Goal: Transaction & Acquisition: Purchase product/service

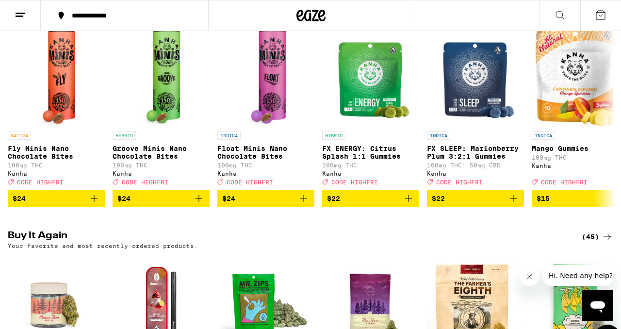
scroll to position [410, 0]
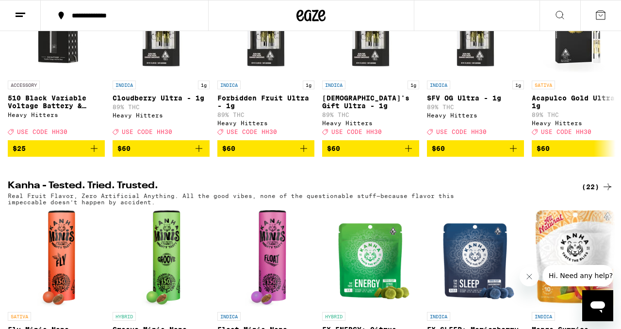
click at [562, 10] on icon at bounding box center [560, 15] width 12 height 12
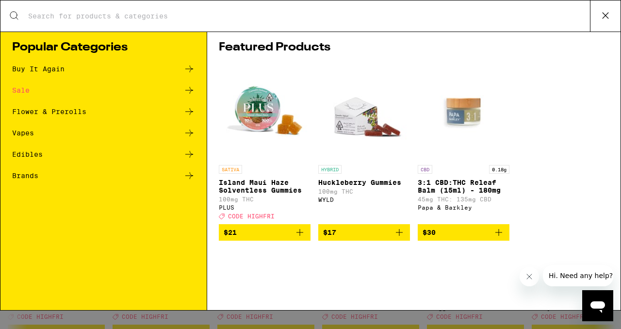
scroll to position [0, 0]
click at [521, 18] on input "Search for Products" at bounding box center [309, 16] width 562 height 9
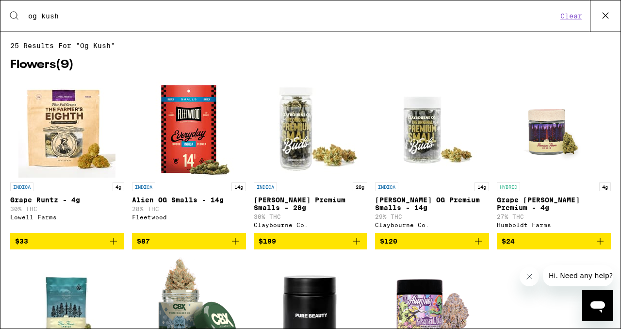
click at [113, 21] on div "Search for Products og kush Clear" at bounding box center [310, 15] width 620 height 31
click at [60, 16] on input "og kush" at bounding box center [293, 16] width 530 height 9
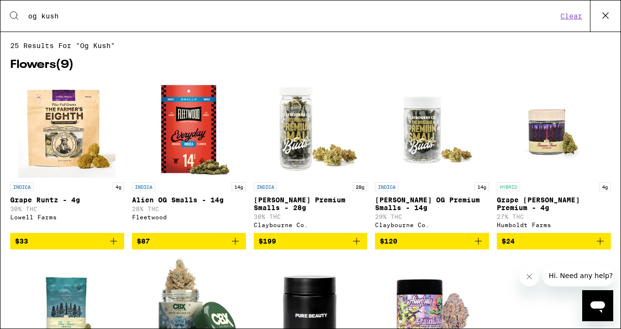
click at [60, 16] on input "og kush" at bounding box center [293, 16] width 530 height 9
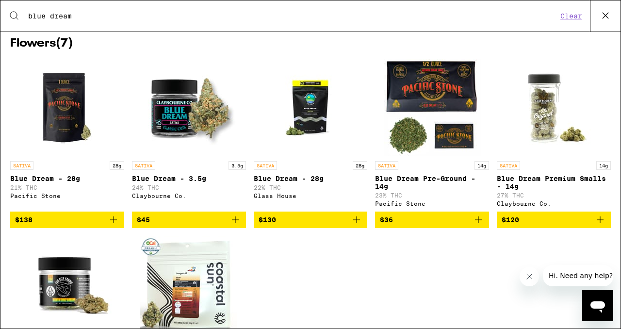
scroll to position [413, 0]
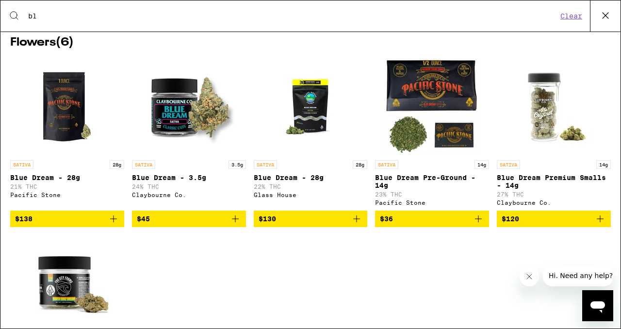
type input "b"
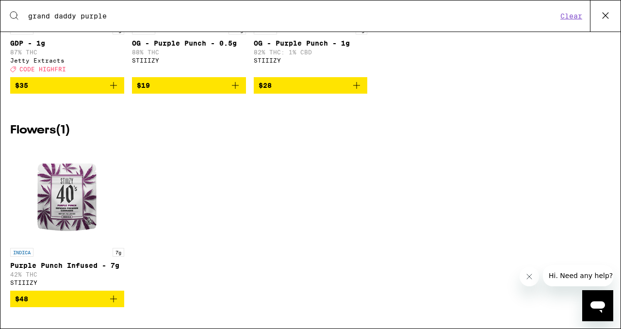
scroll to position [347, 0]
type input "grand daddy purple"
click at [63, 194] on img "Open page for Purple Punch Infused - 7g from STIIIZY" at bounding box center [66, 194] width 97 height 97
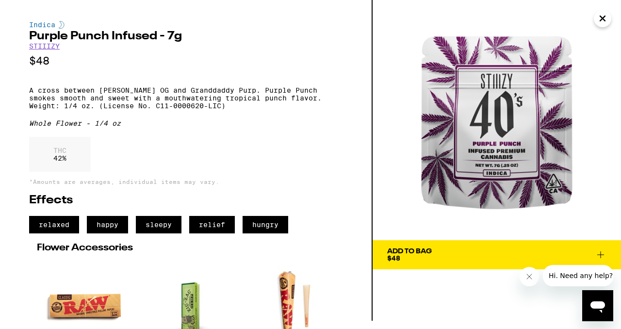
scroll to position [8, 0]
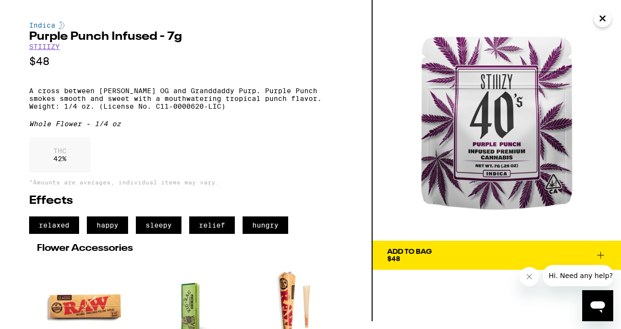
click at [604, 18] on icon "Close" at bounding box center [603, 18] width 12 height 15
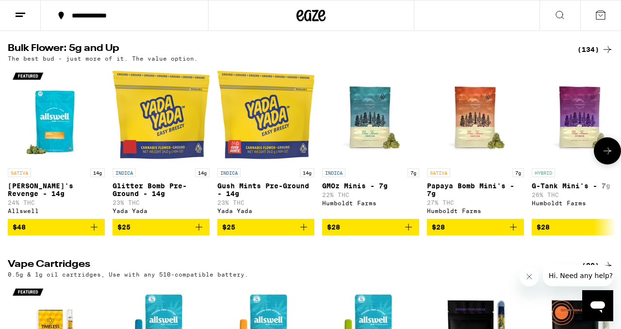
scroll to position [1213, 0]
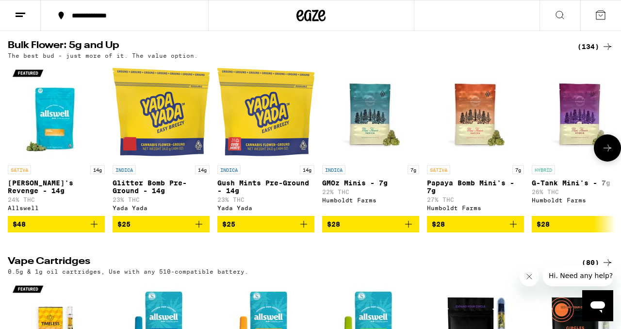
click at [607, 154] on icon at bounding box center [608, 148] width 12 height 12
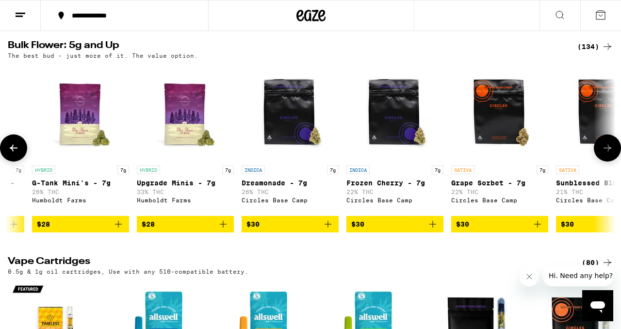
click at [607, 154] on icon at bounding box center [608, 148] width 12 height 12
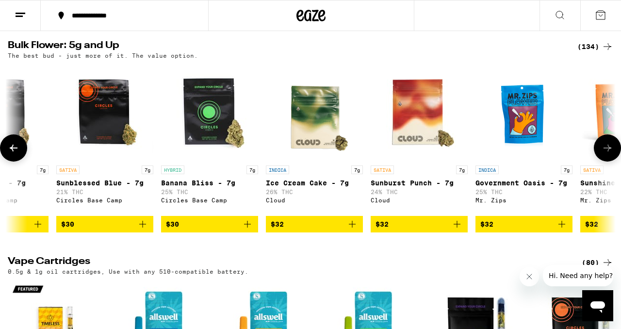
click at [607, 154] on icon at bounding box center [608, 148] width 12 height 12
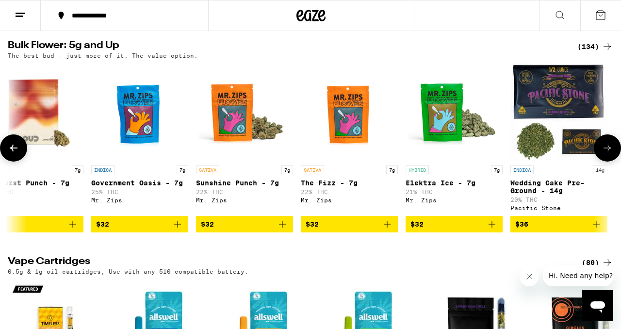
scroll to position [0, 1499]
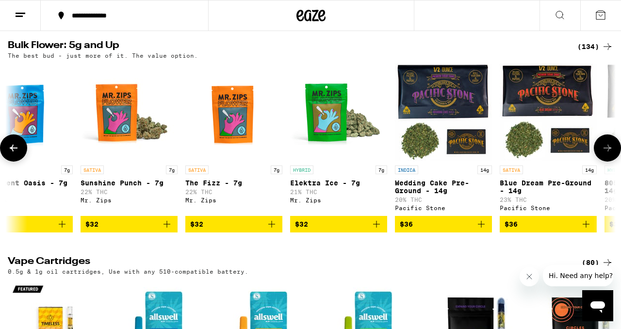
click at [607, 154] on icon at bounding box center [608, 148] width 12 height 12
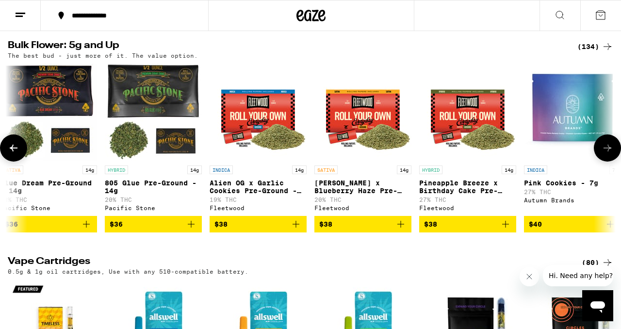
click at [607, 154] on icon at bounding box center [608, 148] width 12 height 12
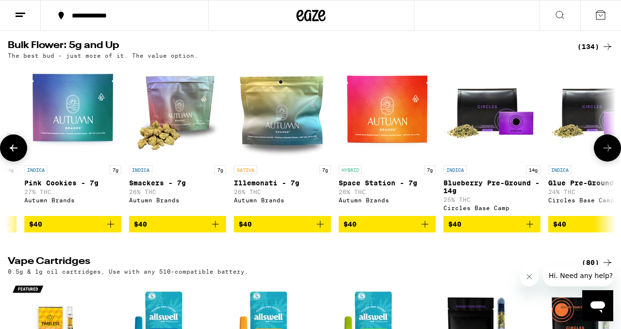
click at [607, 154] on icon at bounding box center [608, 148] width 12 height 12
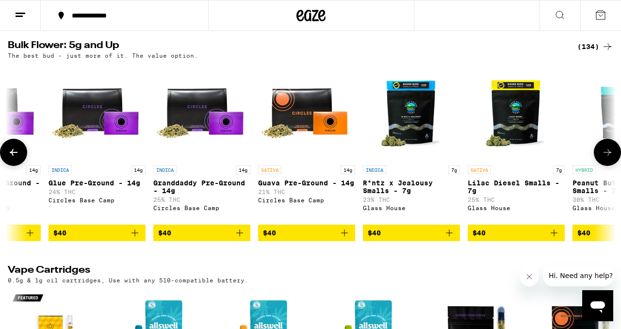
click at [606, 158] on icon at bounding box center [608, 153] width 12 height 12
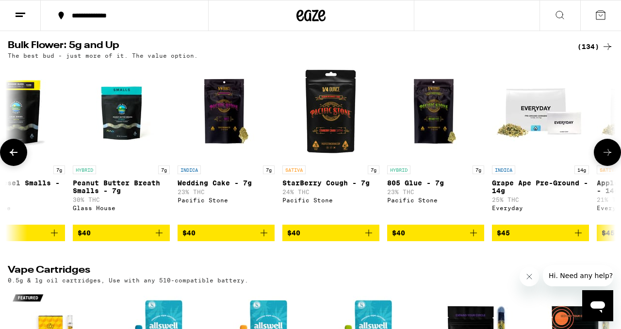
click at [606, 158] on icon at bounding box center [608, 153] width 12 height 12
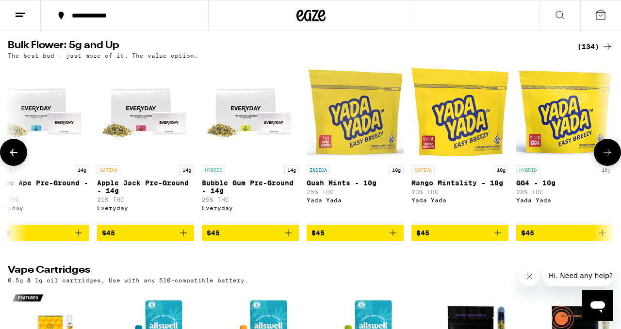
click at [606, 158] on icon at bounding box center [608, 153] width 12 height 12
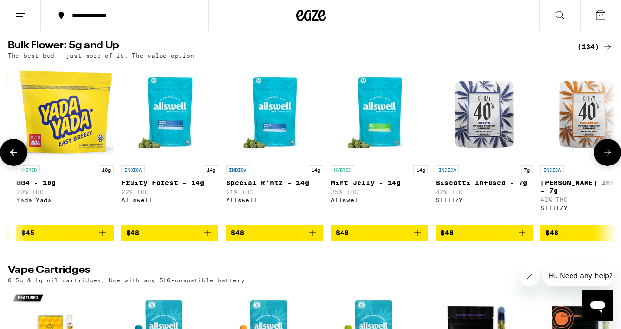
click at [606, 158] on icon at bounding box center [608, 153] width 12 height 12
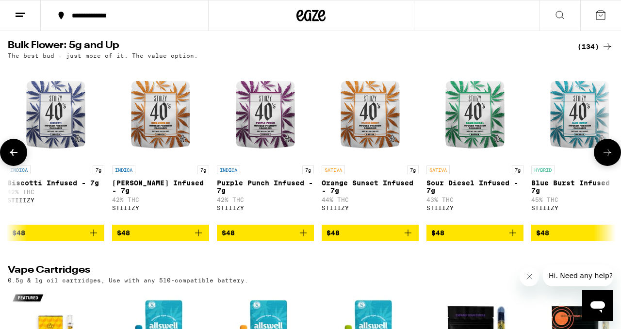
scroll to position [0, 4998]
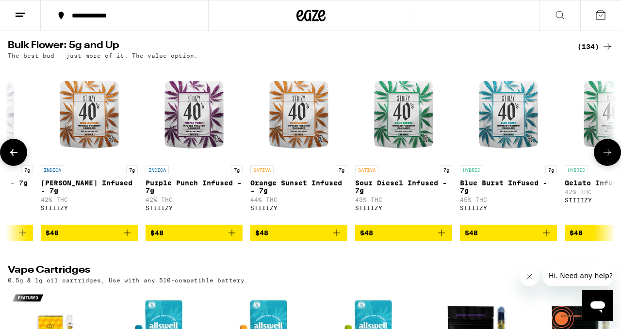
click at [11, 158] on icon at bounding box center [14, 153] width 12 height 12
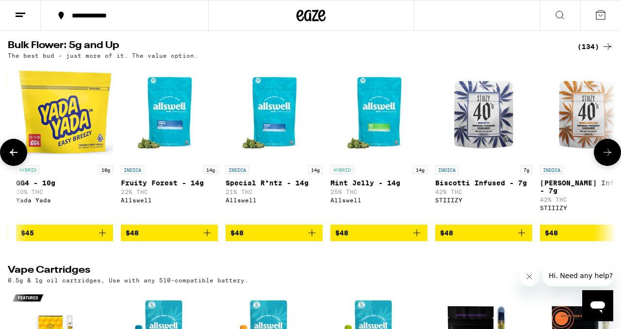
scroll to position [0, 4498]
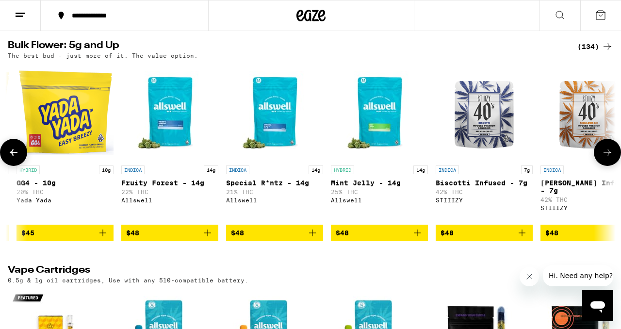
click at [604, 158] on icon at bounding box center [608, 153] width 12 height 12
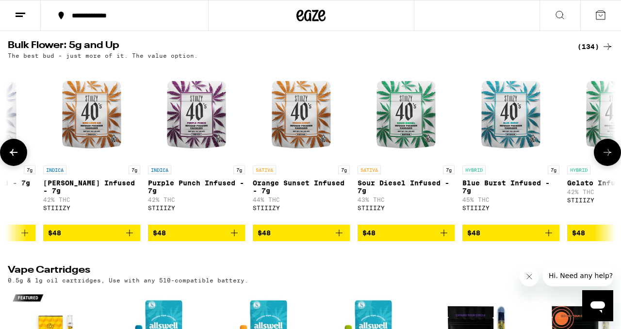
scroll to position [0, 4998]
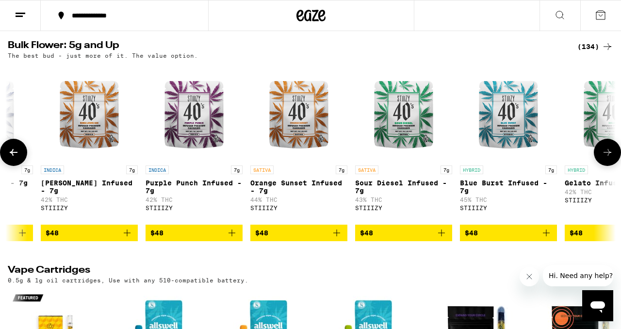
click at [604, 158] on icon at bounding box center [608, 153] width 12 height 12
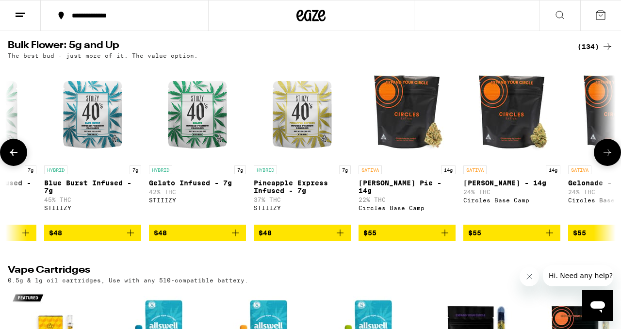
scroll to position [0, 5498]
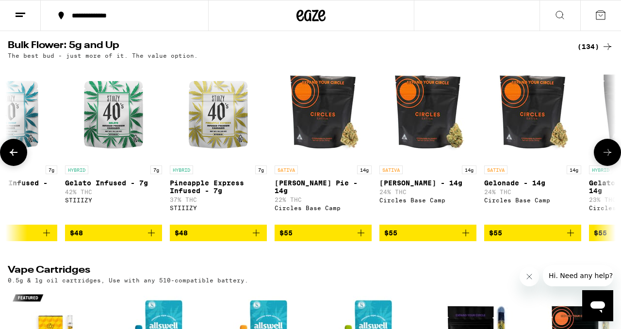
click at [11, 158] on icon at bounding box center [14, 153] width 12 height 12
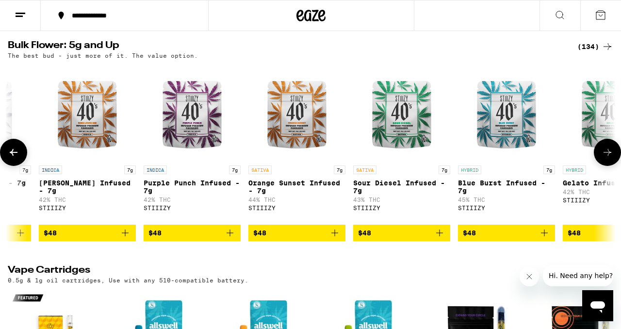
scroll to position [0, 4998]
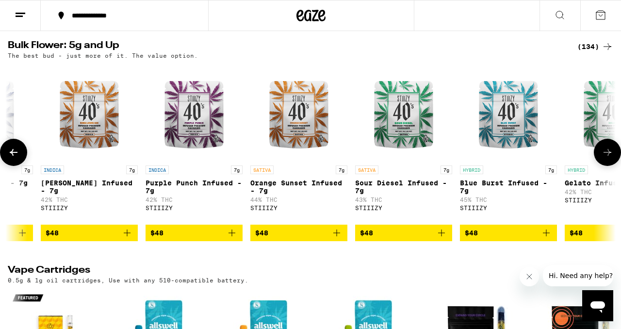
click at [15, 158] on icon at bounding box center [14, 153] width 12 height 12
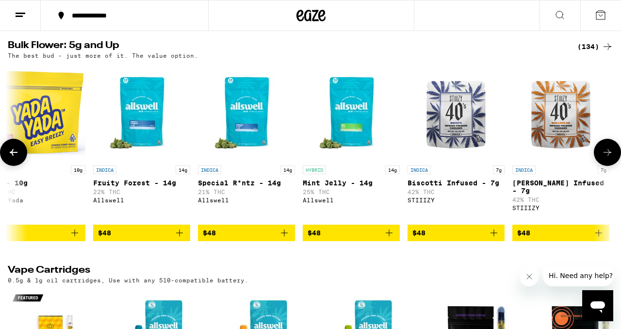
scroll to position [0, 4498]
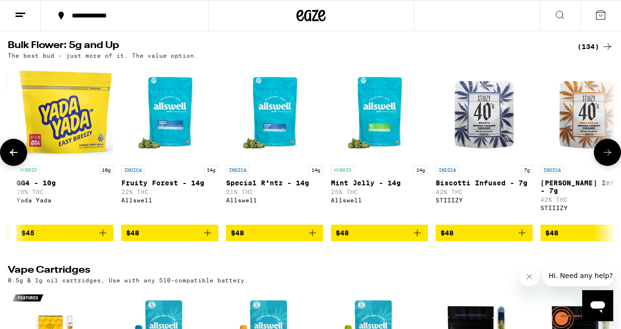
click at [604, 158] on icon at bounding box center [608, 153] width 12 height 12
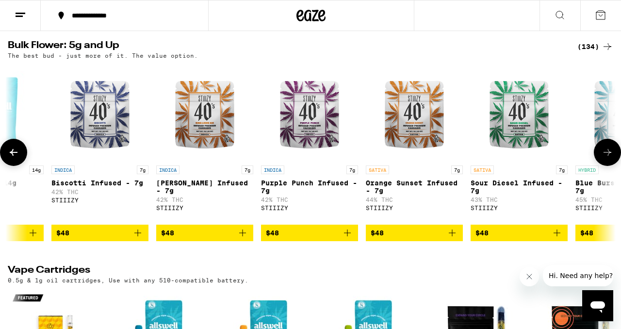
scroll to position [0, 4998]
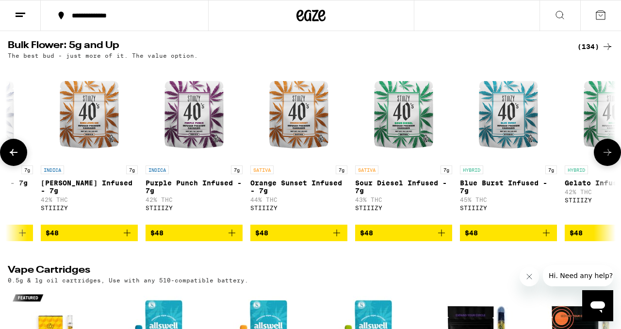
click at [16, 158] on icon at bounding box center [14, 153] width 12 height 12
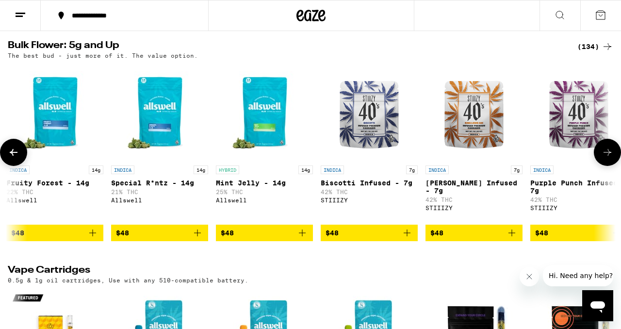
scroll to position [0, 4498]
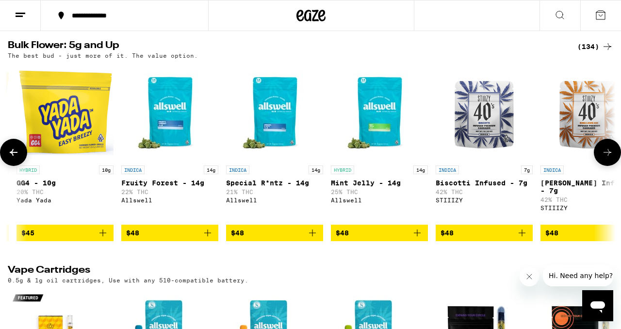
click at [608, 158] on icon at bounding box center [608, 153] width 12 height 12
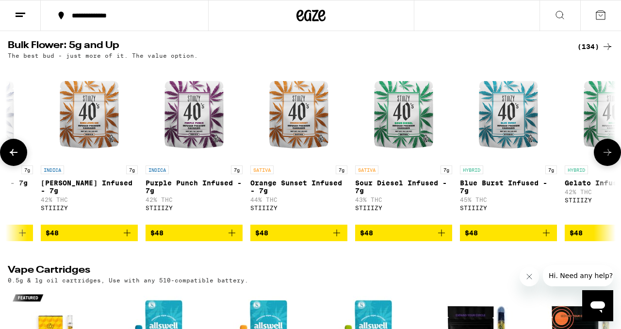
click at [608, 158] on icon at bounding box center [608, 153] width 12 height 12
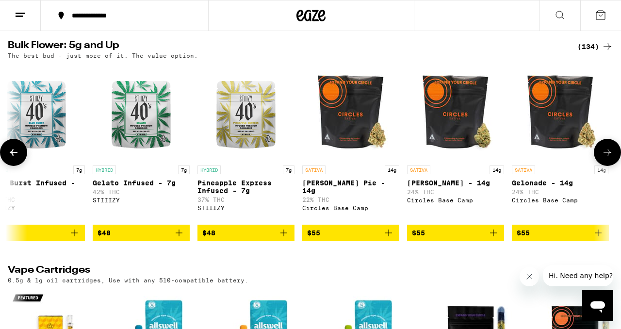
scroll to position [0, 5498]
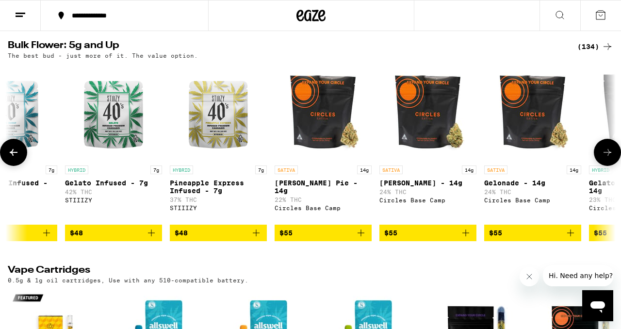
click at [15, 158] on icon at bounding box center [14, 153] width 12 height 12
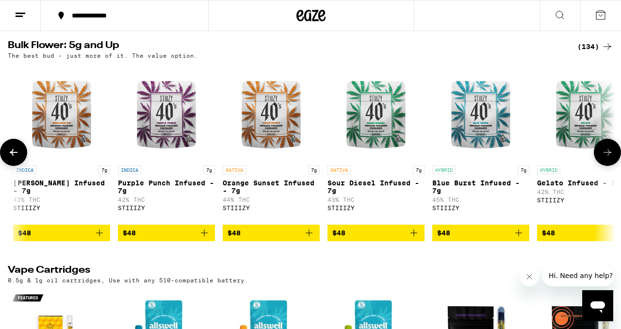
scroll to position [0, 4998]
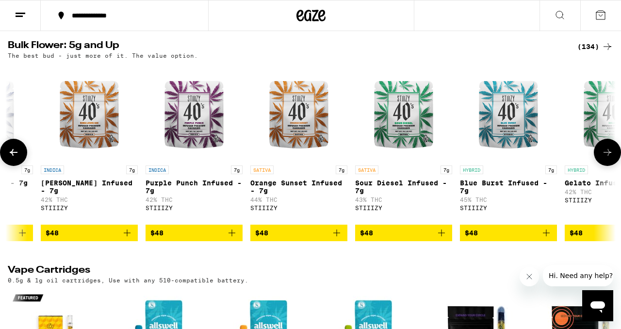
click at [214, 155] on img "Open page for Purple Punch Infused - 7g from STIIIZY" at bounding box center [194, 112] width 97 height 97
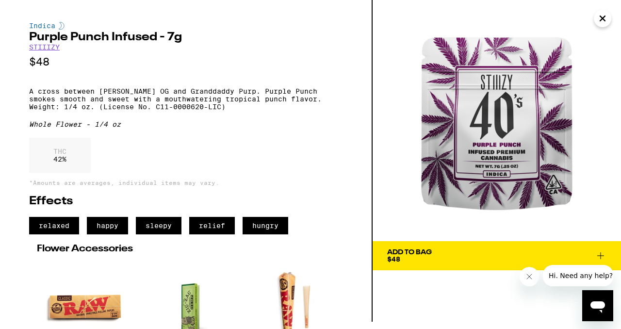
scroll to position [7, 0]
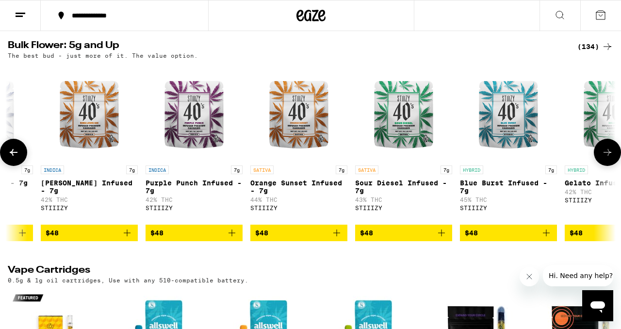
click at [232, 239] on icon "Add to bag" at bounding box center [232, 233] width 12 height 12
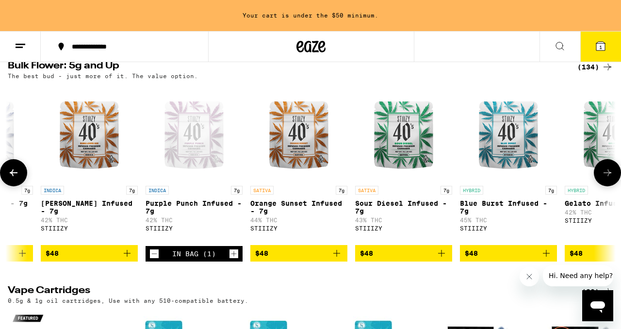
scroll to position [1219, 0]
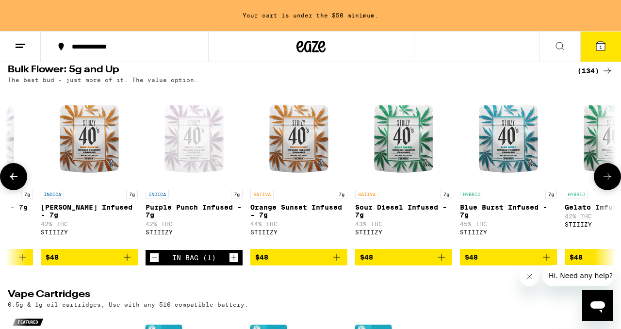
click at [16, 182] on icon at bounding box center [14, 177] width 12 height 12
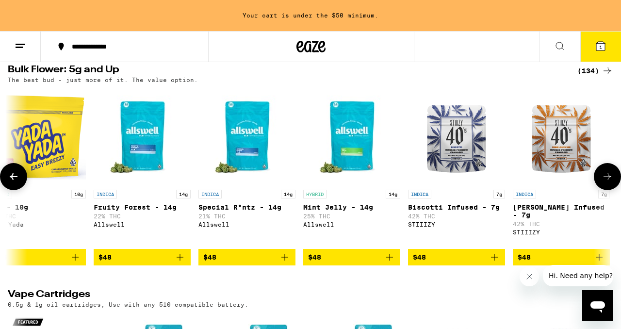
click at [16, 182] on icon at bounding box center [14, 177] width 12 height 12
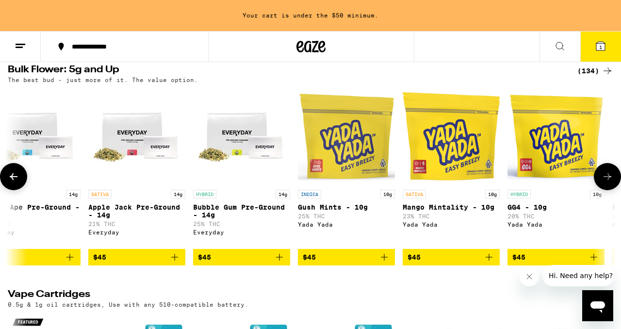
click at [16, 182] on icon at bounding box center [14, 177] width 12 height 12
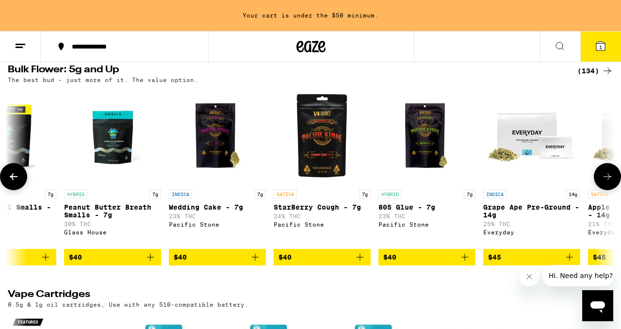
click at [16, 182] on icon at bounding box center [14, 177] width 12 height 12
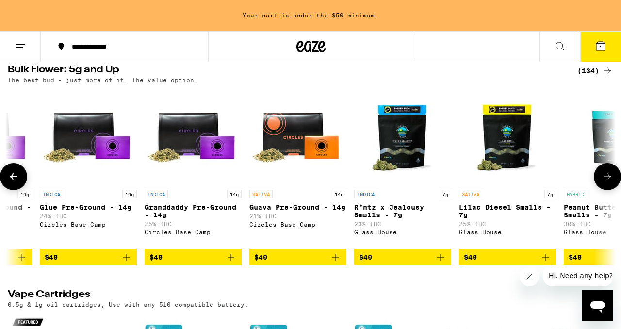
click at [16, 182] on icon at bounding box center [14, 177] width 12 height 12
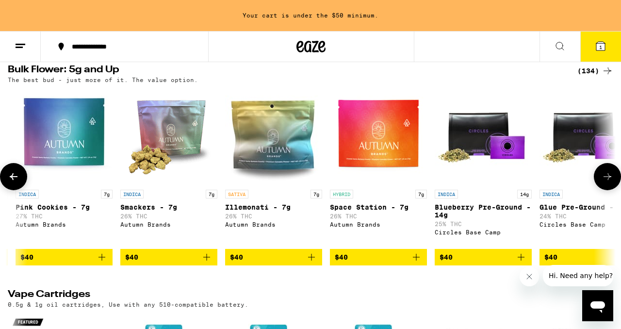
click at [16, 182] on icon at bounding box center [14, 177] width 12 height 12
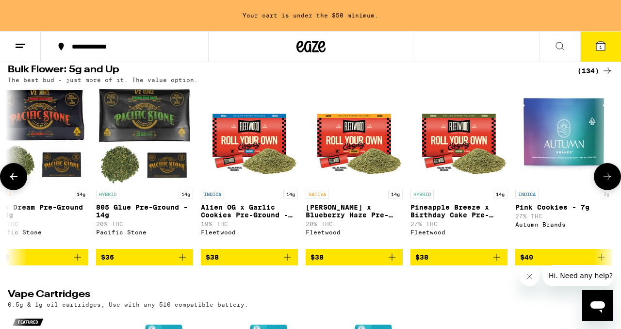
click at [17, 182] on icon at bounding box center [14, 177] width 12 height 12
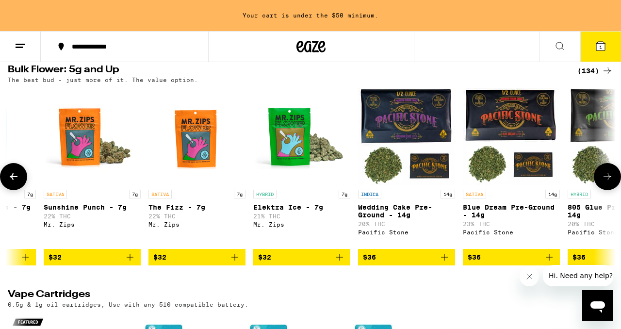
scroll to position [0, 1508]
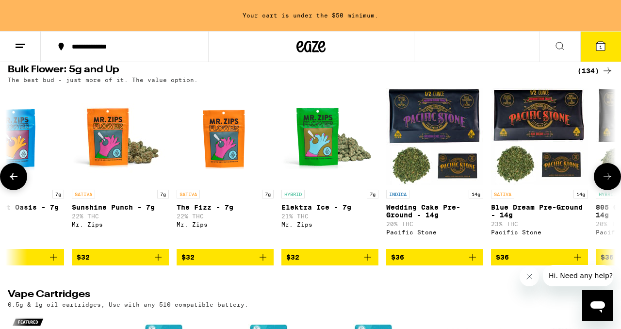
click at [19, 190] on button at bounding box center [13, 176] width 27 height 27
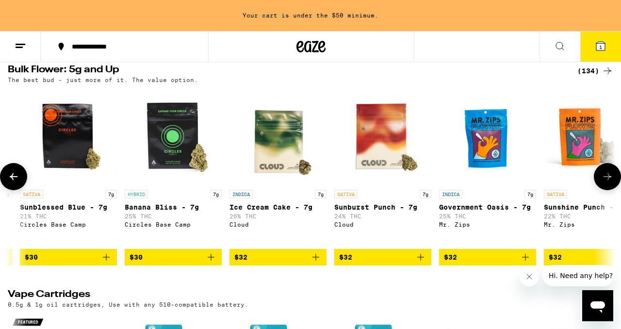
scroll to position [0, 1008]
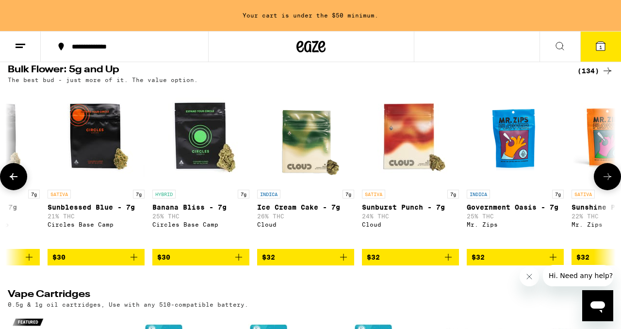
click at [13, 182] on icon at bounding box center [14, 177] width 12 height 12
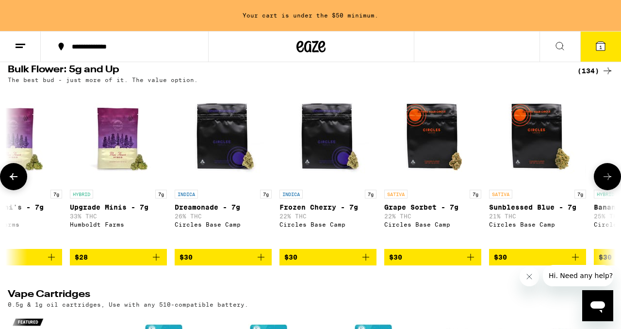
scroll to position [0, 509]
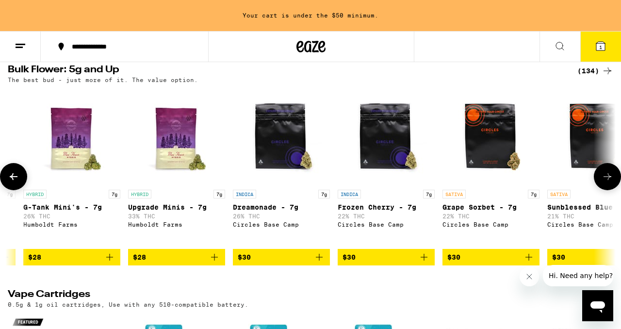
click at [13, 180] on icon at bounding box center [14, 176] width 8 height 7
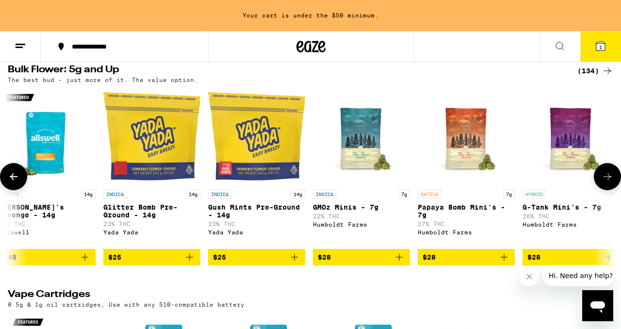
scroll to position [0, 9]
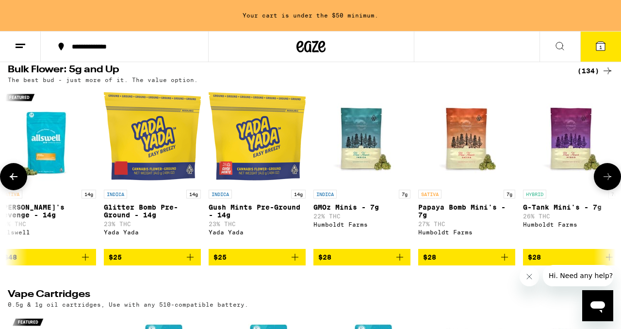
click at [13, 180] on icon at bounding box center [14, 176] width 8 height 7
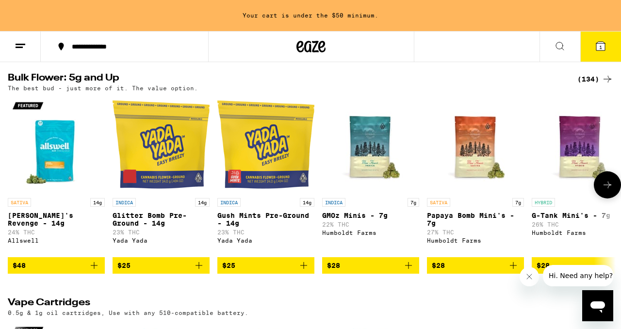
scroll to position [1213, 0]
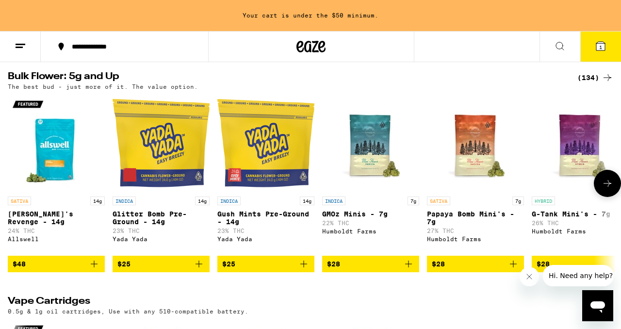
click at [608, 189] on icon at bounding box center [608, 184] width 12 height 12
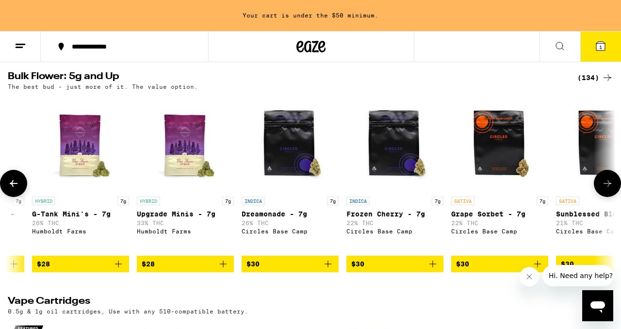
click at [608, 189] on icon at bounding box center [608, 184] width 12 height 12
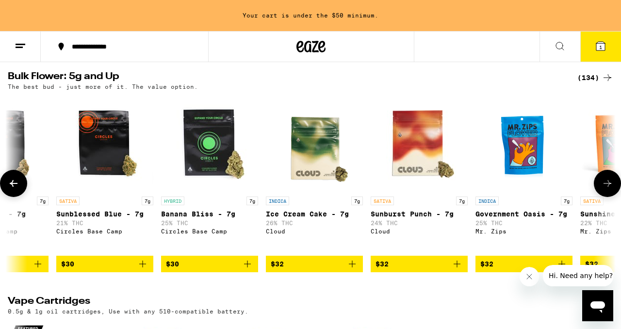
click at [608, 189] on icon at bounding box center [608, 184] width 12 height 12
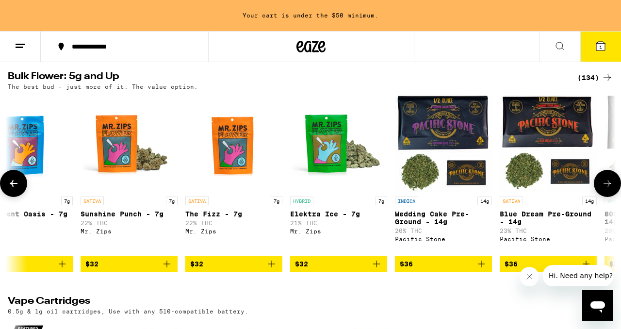
click at [608, 189] on icon at bounding box center [608, 184] width 12 height 12
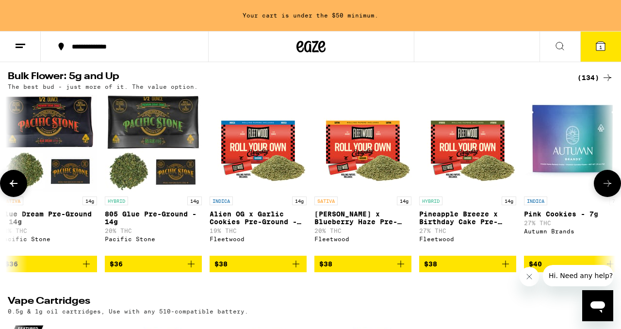
click at [608, 189] on icon at bounding box center [608, 184] width 12 height 12
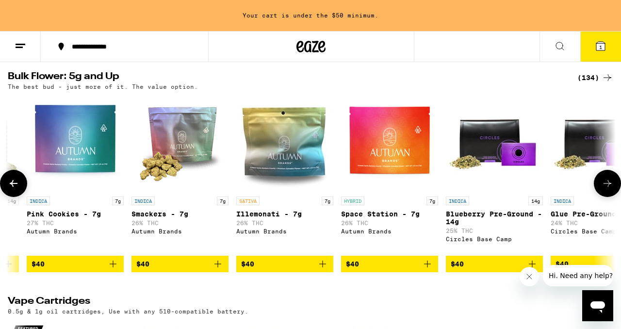
scroll to position [0, 2499]
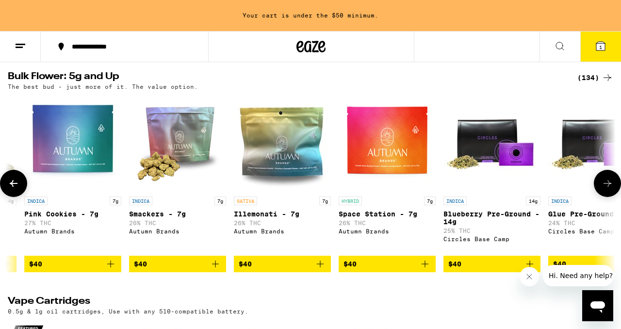
click at [608, 189] on icon at bounding box center [608, 184] width 12 height 12
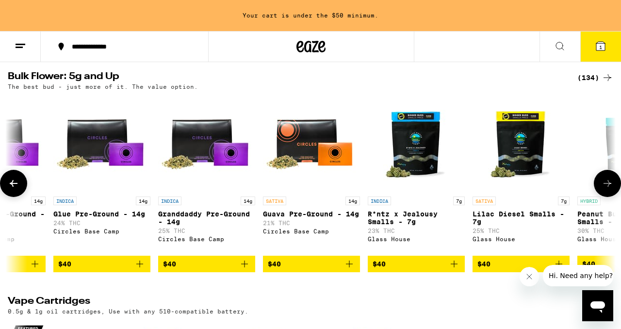
scroll to position [0, 2999]
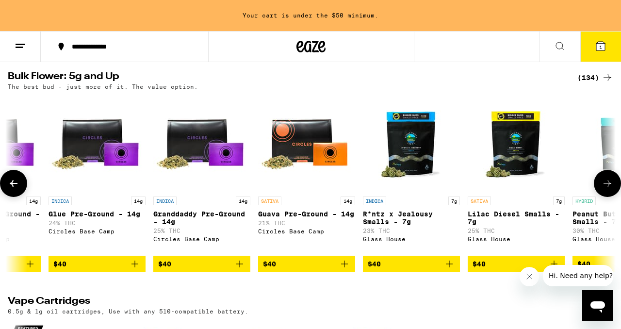
click at [10, 189] on icon at bounding box center [14, 184] width 12 height 12
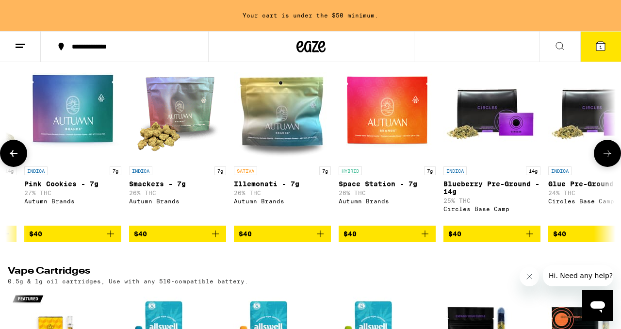
scroll to position [1243, 0]
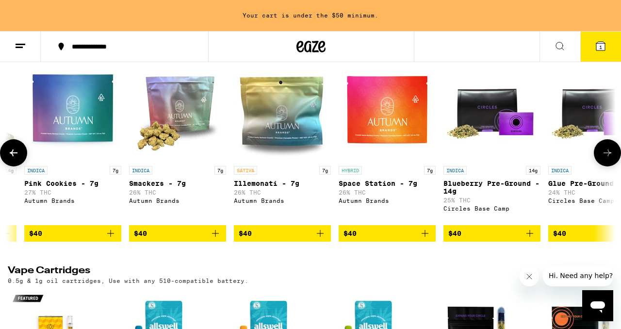
click at [16, 166] on button at bounding box center [13, 152] width 27 height 27
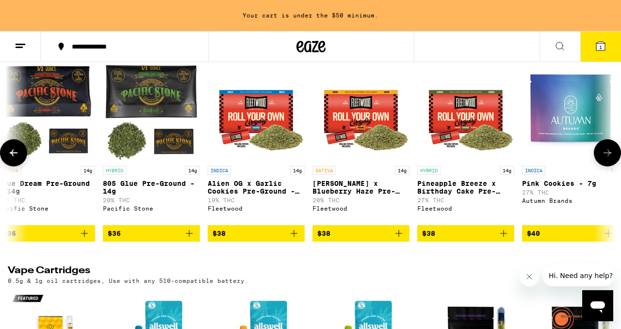
scroll to position [0, 1999]
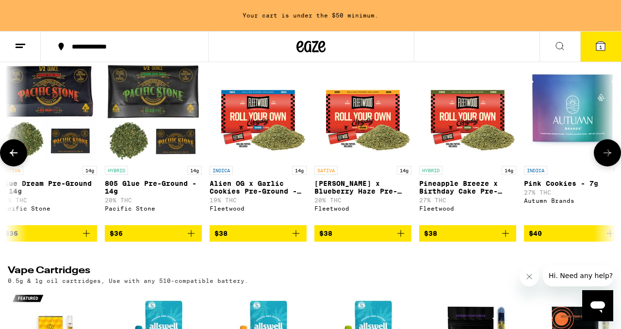
click at [14, 166] on button at bounding box center [13, 152] width 27 height 27
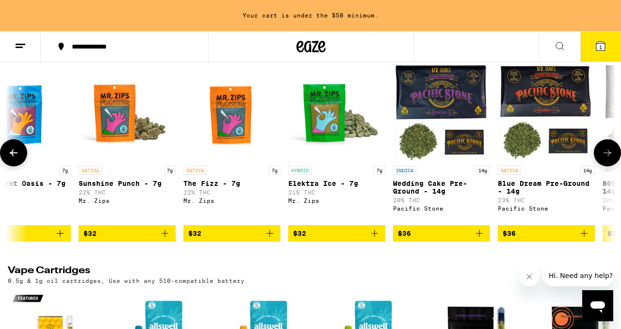
scroll to position [0, 1499]
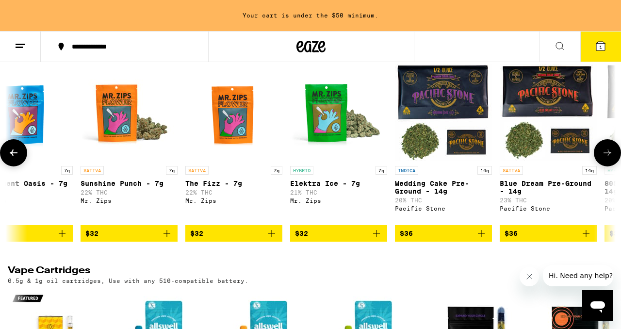
click at [609, 159] on icon at bounding box center [608, 153] width 12 height 12
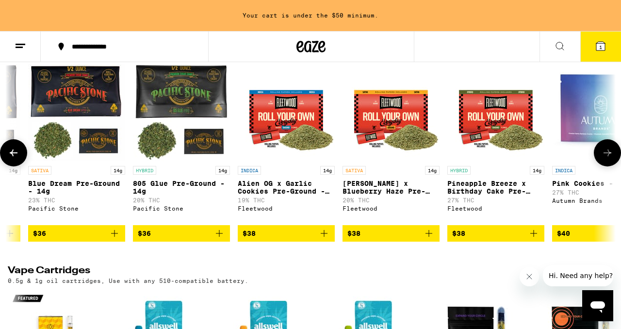
scroll to position [0, 1999]
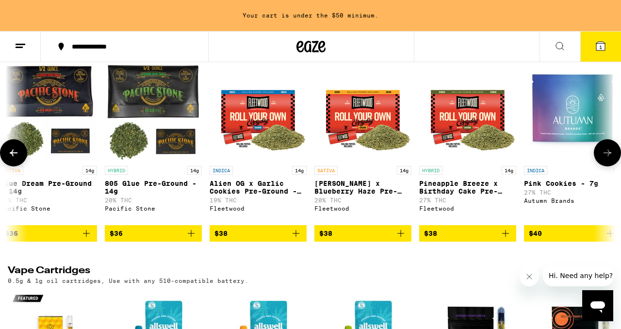
click at [87, 239] on icon "Add to bag" at bounding box center [87, 234] width 12 height 12
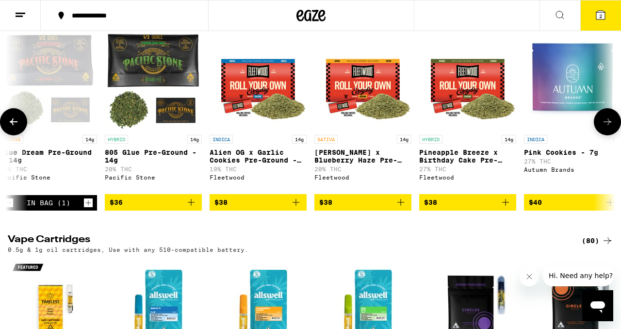
scroll to position [1212, 0]
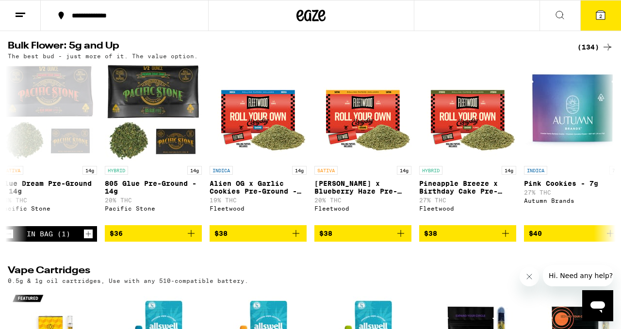
click at [597, 23] on button "2" at bounding box center [600, 15] width 41 height 30
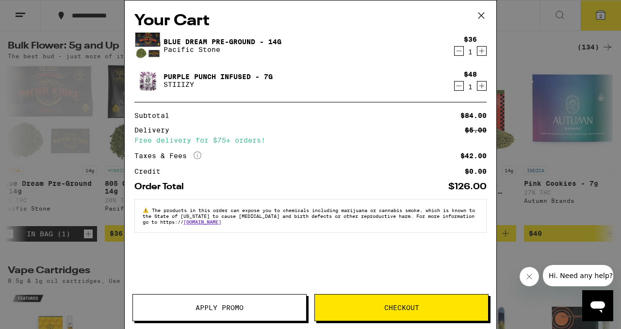
click at [258, 321] on div "Apply Promo Checkout" at bounding box center [311, 311] width 372 height 35
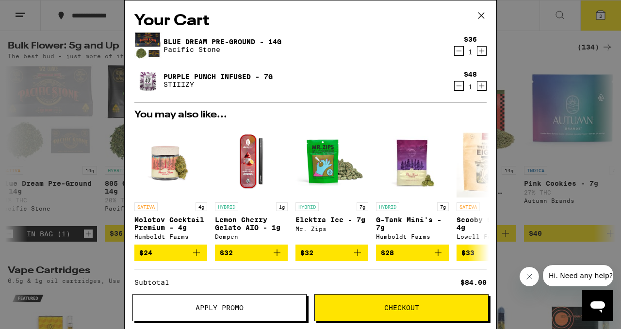
click at [242, 308] on span "Apply Promo" at bounding box center [220, 307] width 48 height 7
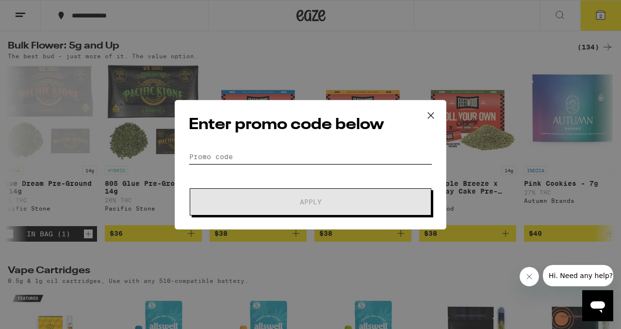
click at [281, 155] on input "Promo Code" at bounding box center [311, 156] width 244 height 15
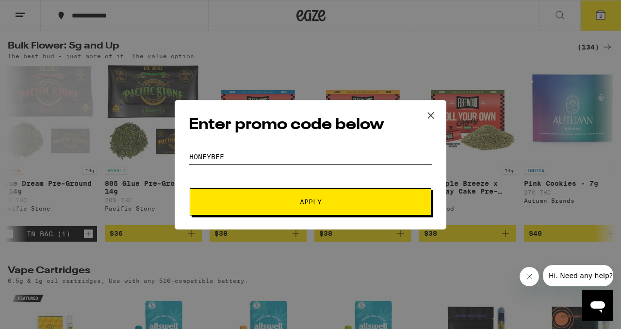
type input "honeybee"
click at [247, 204] on span "Apply" at bounding box center [310, 201] width 175 height 7
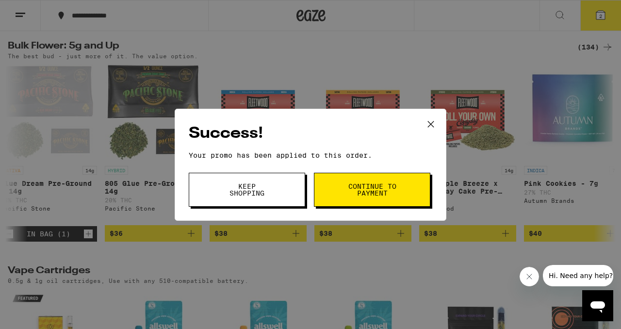
click at [361, 181] on button "Continue to payment" at bounding box center [372, 190] width 116 height 34
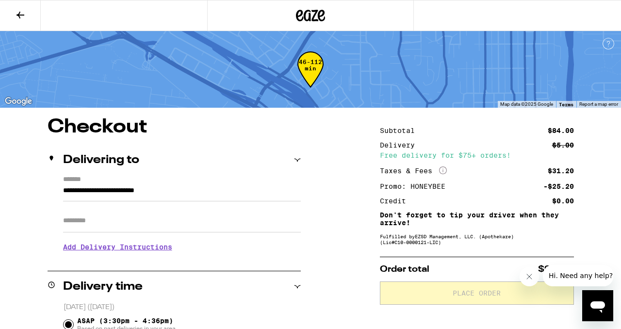
click at [79, 195] on input "**********" at bounding box center [182, 193] width 238 height 16
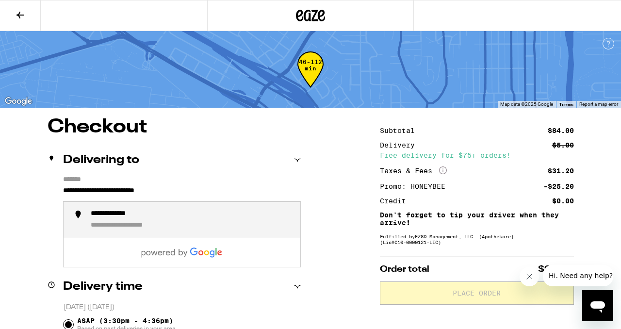
click at [79, 220] on li "**********" at bounding box center [182, 220] width 237 height 36
type input "**********"
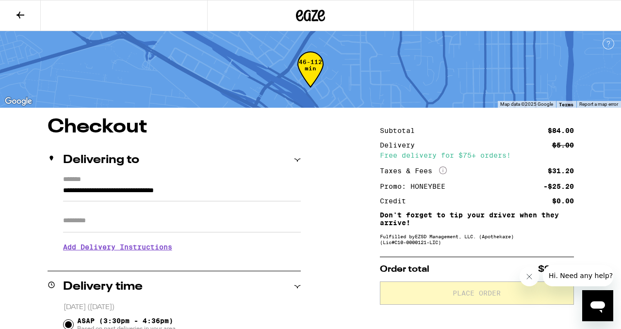
click at [86, 225] on input "Apt/Suite" at bounding box center [182, 220] width 238 height 23
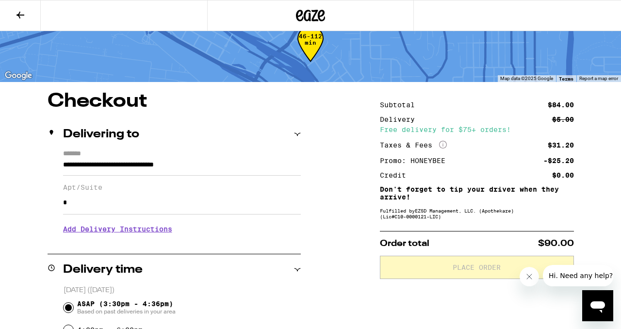
scroll to position [26, 0]
type input "*"
click at [154, 235] on h3 "Add Delivery Instructions" at bounding box center [182, 228] width 238 height 22
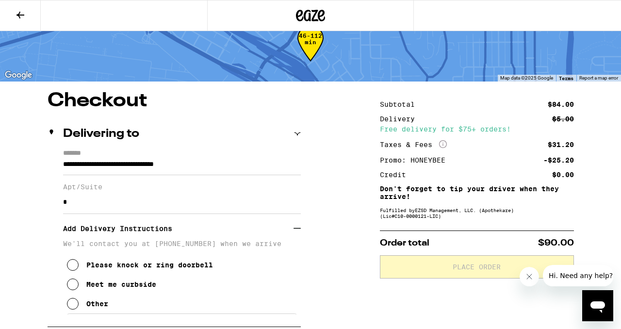
scroll to position [32, 0]
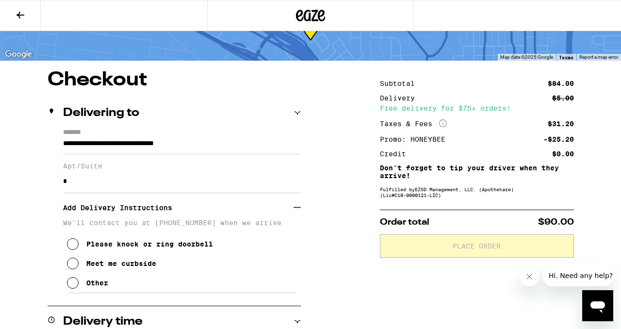
click at [71, 269] on icon at bounding box center [73, 264] width 12 height 12
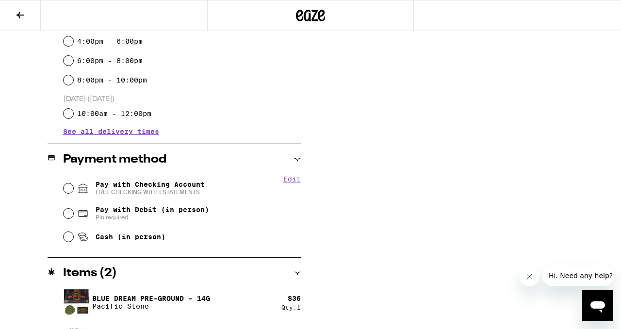
scroll to position [386, 0]
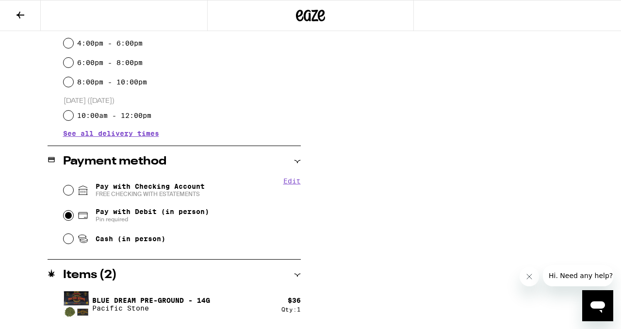
click at [68, 218] on input "Pay with Debit (in person) Pin required" at bounding box center [69, 216] width 10 height 10
radio input "true"
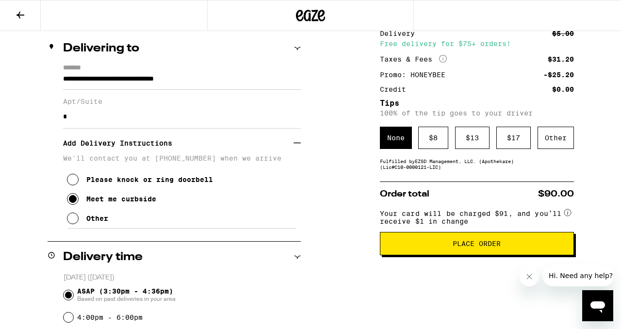
scroll to position [114, 0]
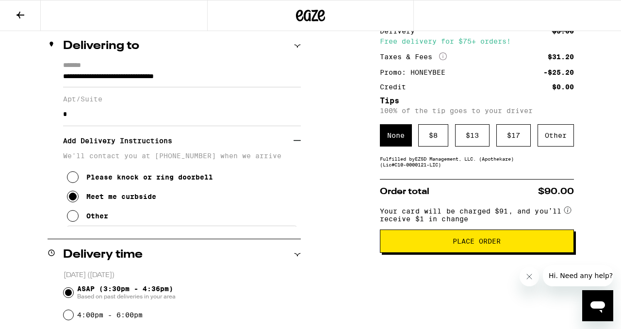
click at [432, 245] on span "Place Order" at bounding box center [477, 241] width 178 height 7
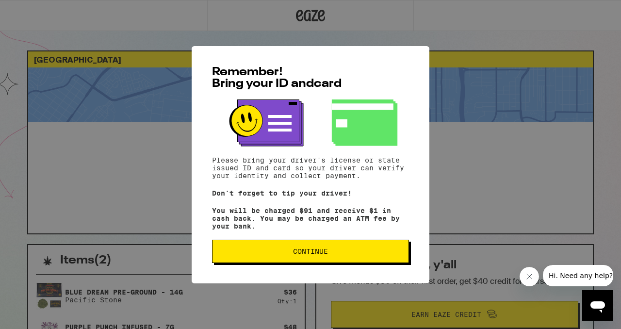
click at [356, 261] on button "Continue" at bounding box center [310, 251] width 197 height 23
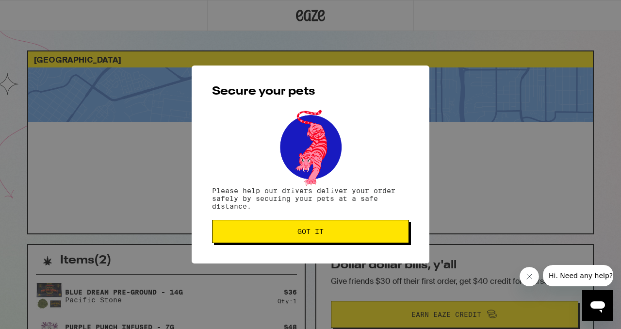
click at [382, 228] on button "Got it" at bounding box center [310, 231] width 197 height 23
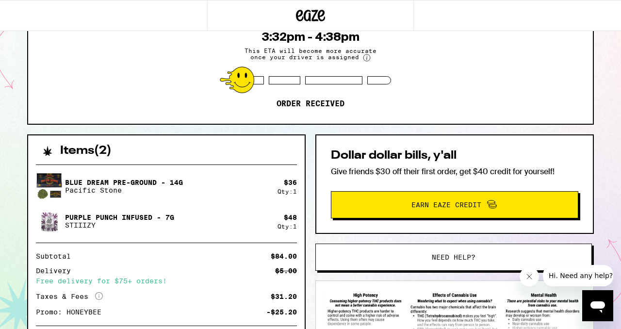
scroll to position [111, 0]
